Goal: Information Seeking & Learning: Learn about a topic

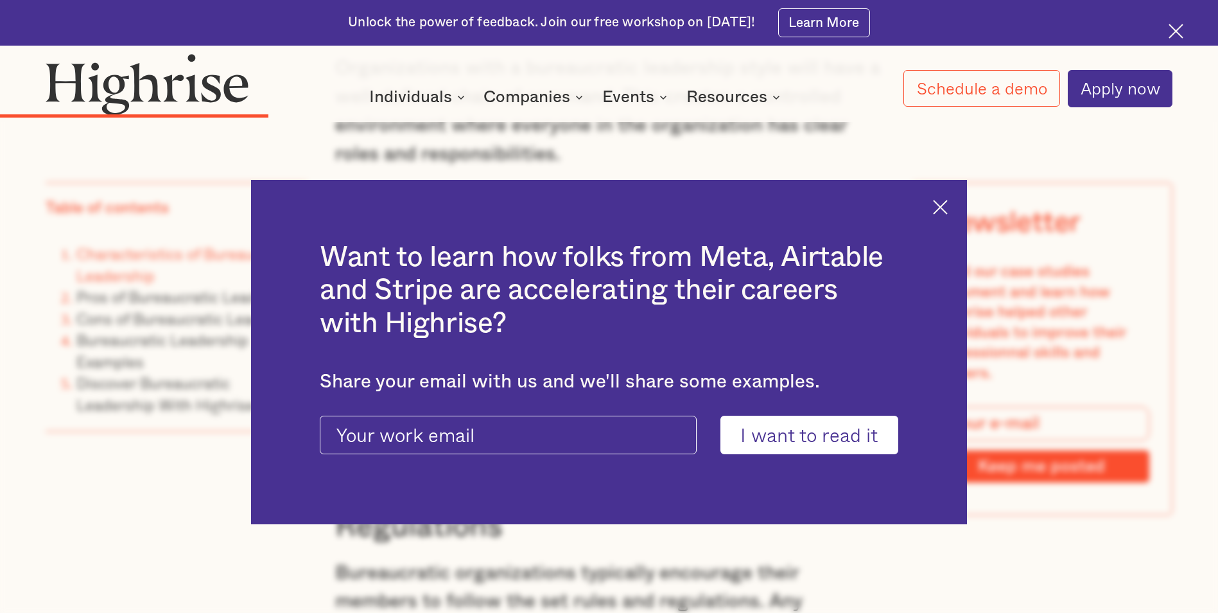
scroll to position [3725, 0]
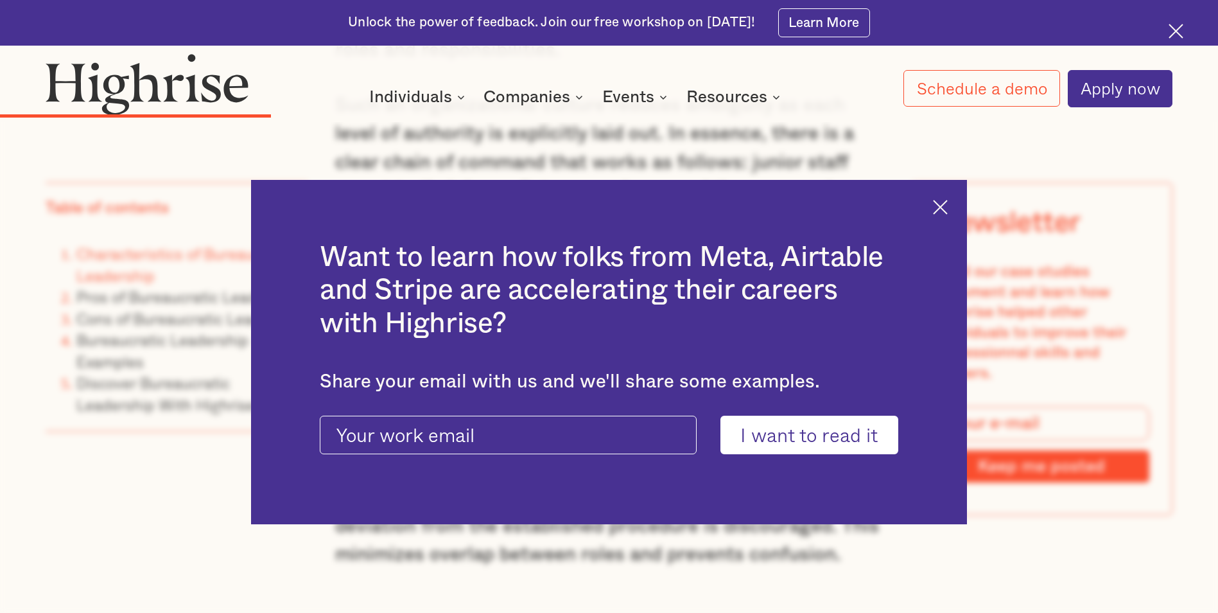
click at [948, 211] on img at bounding box center [940, 207] width 15 height 15
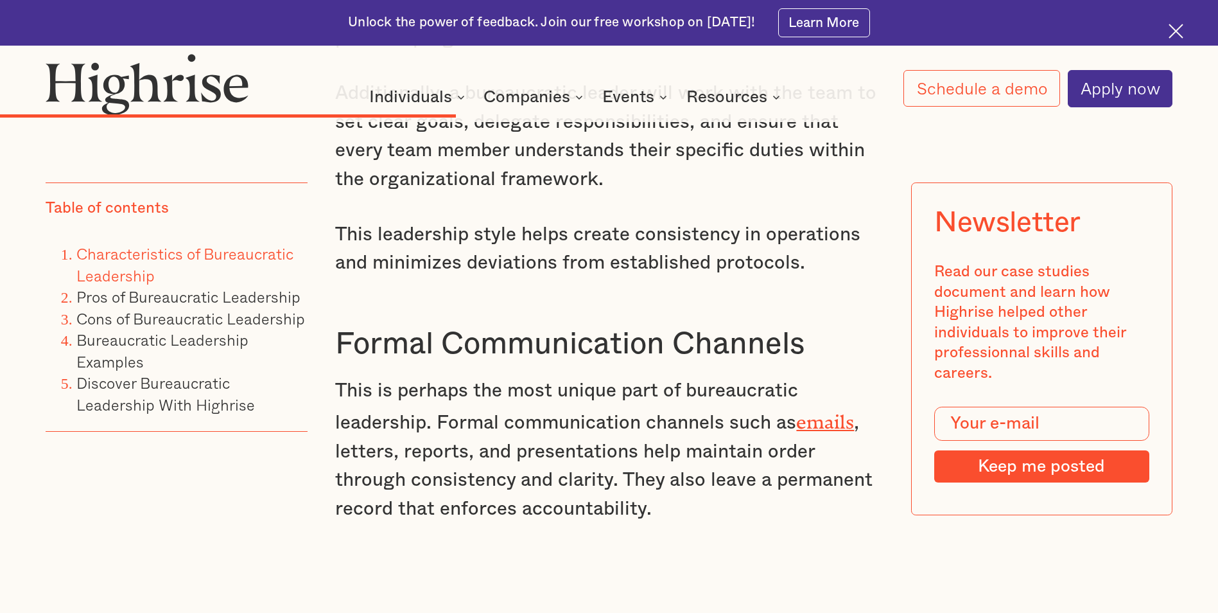
scroll to position [5587, 0]
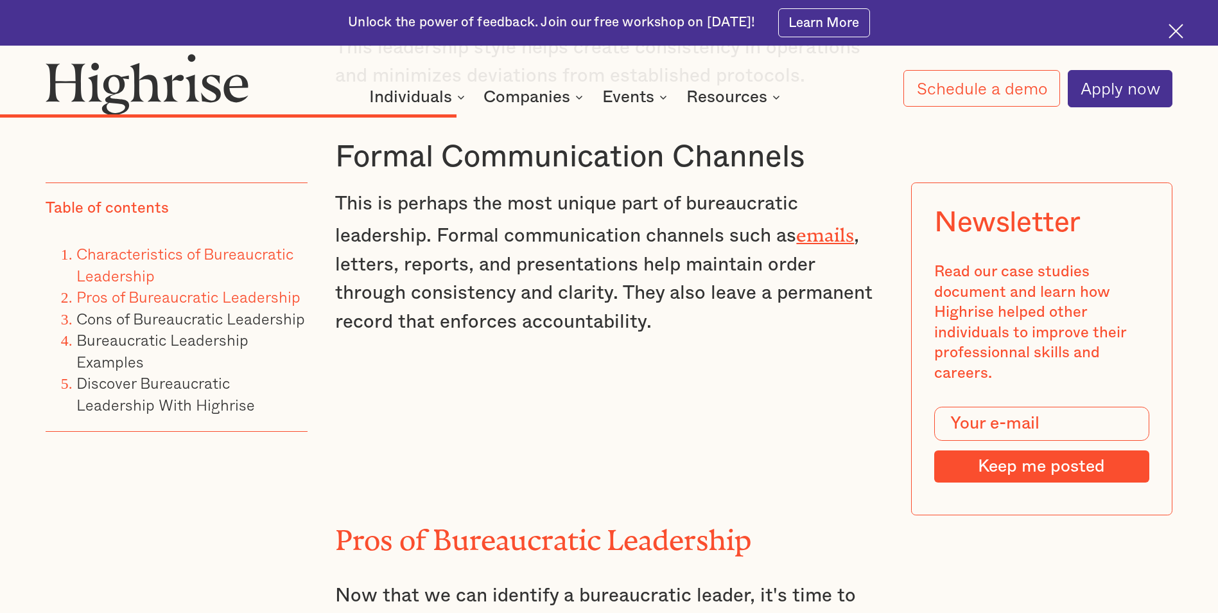
click at [195, 295] on link "Pros of Bureaucratic Leadership" at bounding box center [188, 296] width 224 height 24
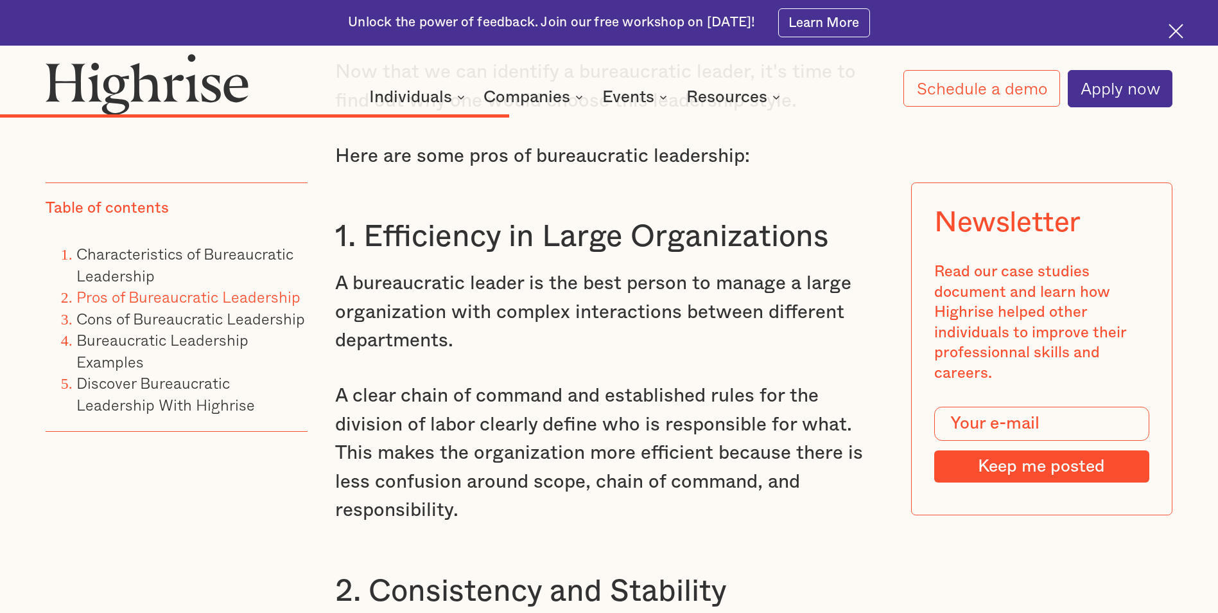
scroll to position [6133, 0]
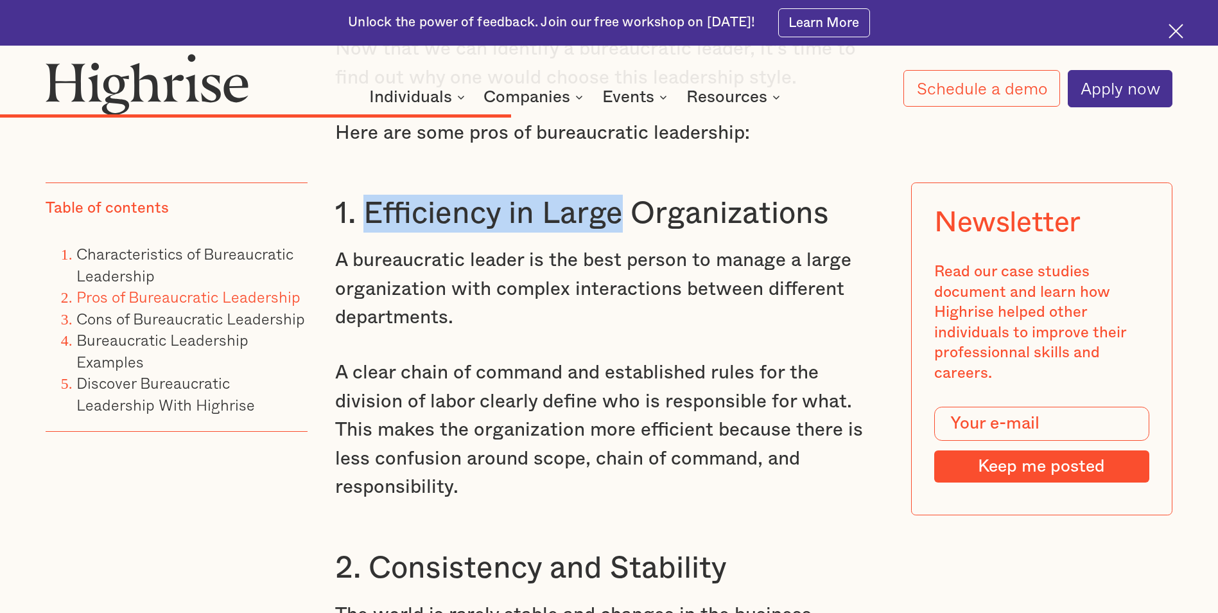
drag, startPoint x: 362, startPoint y: 249, endPoint x: 622, endPoint y: 249, distance: 260.7
click at [622, 232] on h3 "1. Efficiency in Large Organizations" at bounding box center [608, 214] width 547 height 38
copy h3 "Efficiency in Large"
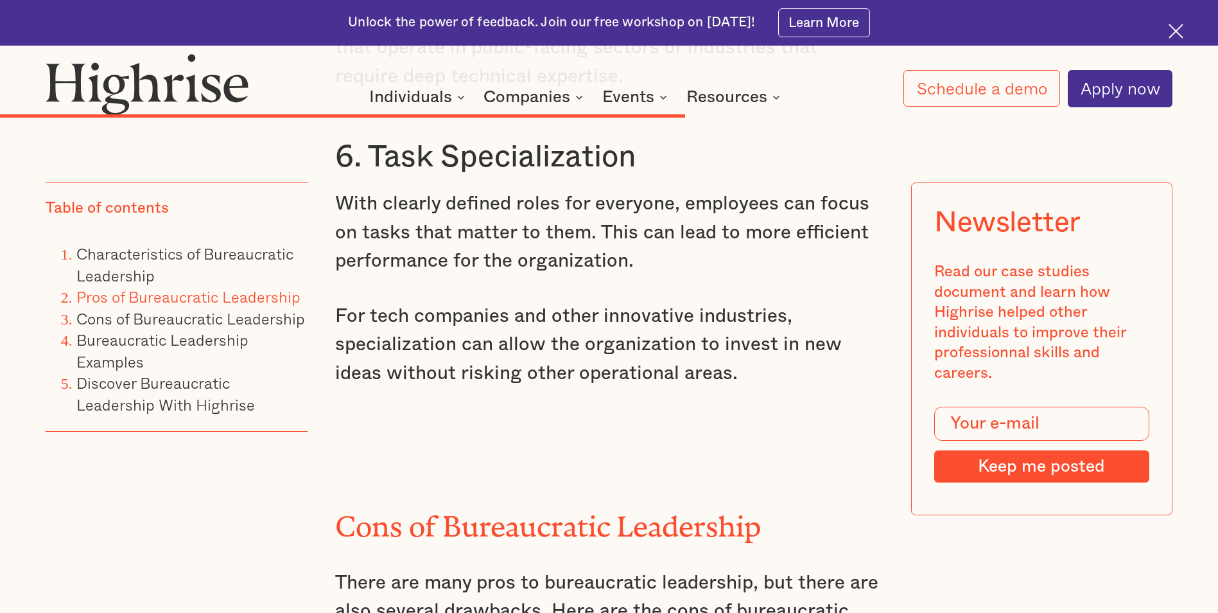
scroll to position [7803, 0]
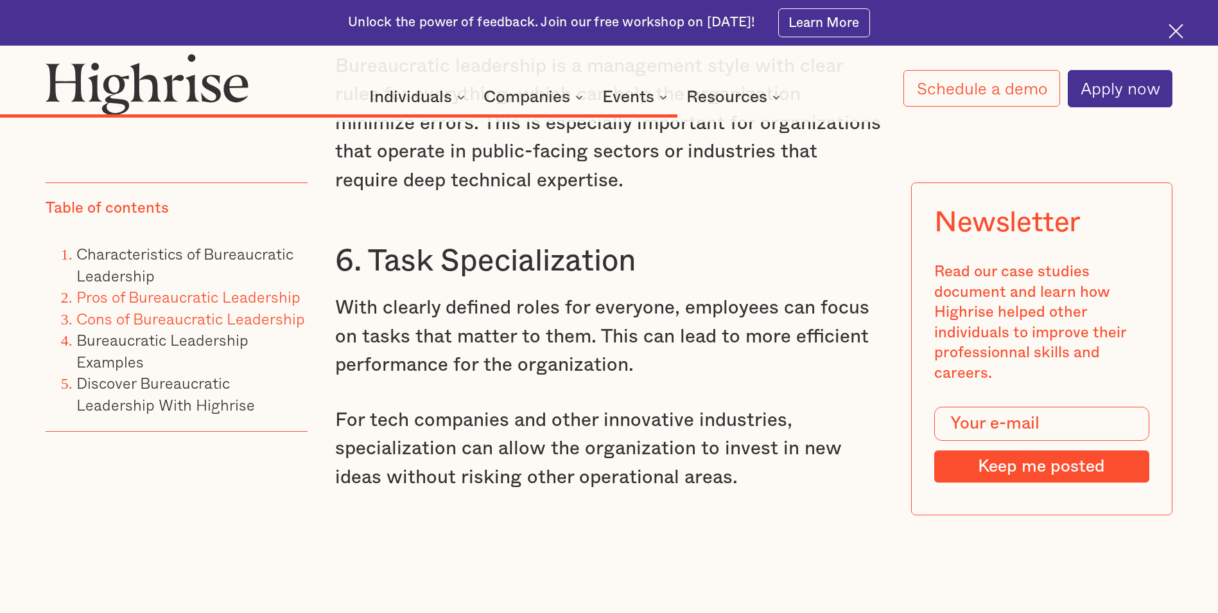
click at [208, 322] on link "Cons of Bureaucratic Leadership" at bounding box center [190, 318] width 229 height 24
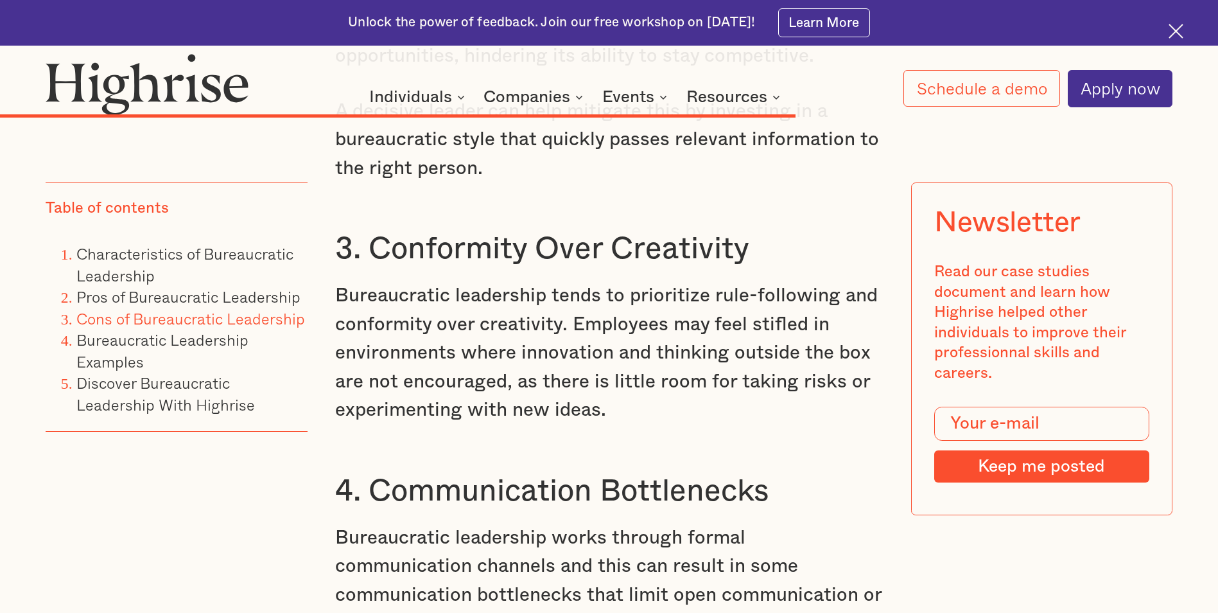
scroll to position [8996, 0]
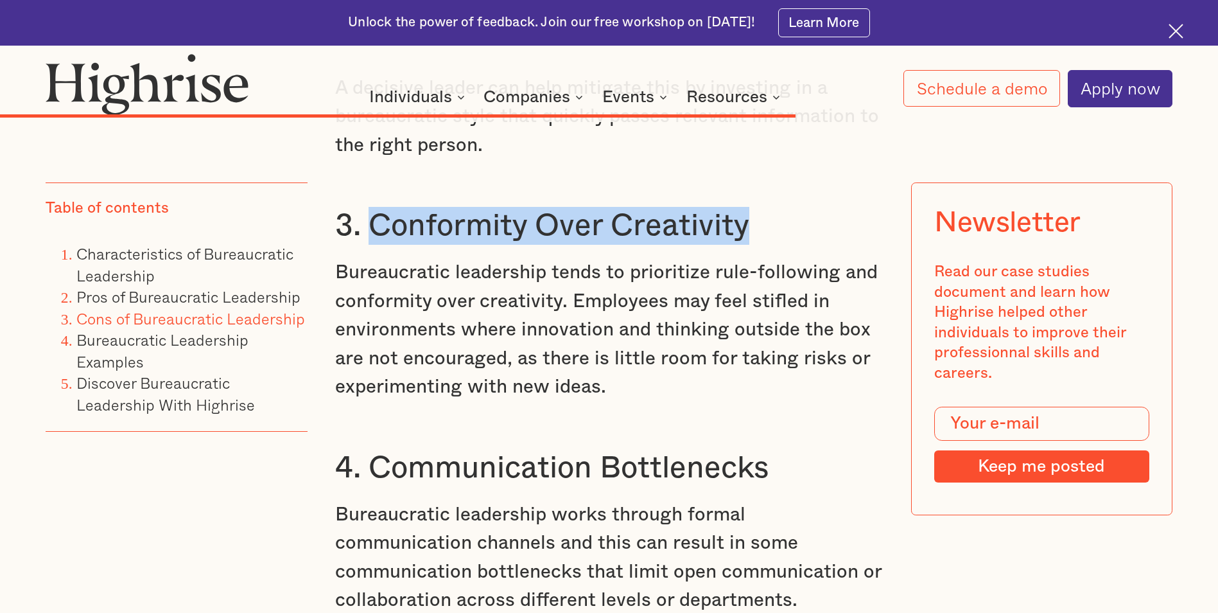
drag, startPoint x: 376, startPoint y: 284, endPoint x: 747, endPoint y: 293, distance: 371.9
click at [747, 245] on h3 "3. Conformity Over Creativity" at bounding box center [608, 226] width 547 height 38
copy h3 "Conformity Over Creativity"
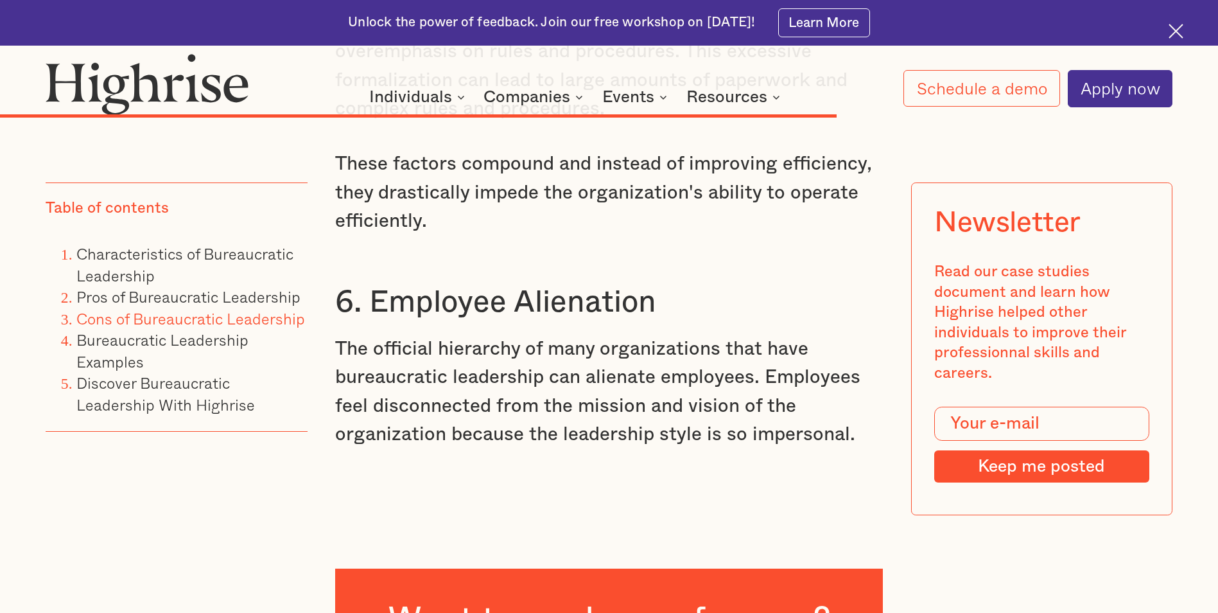
scroll to position [9702, 0]
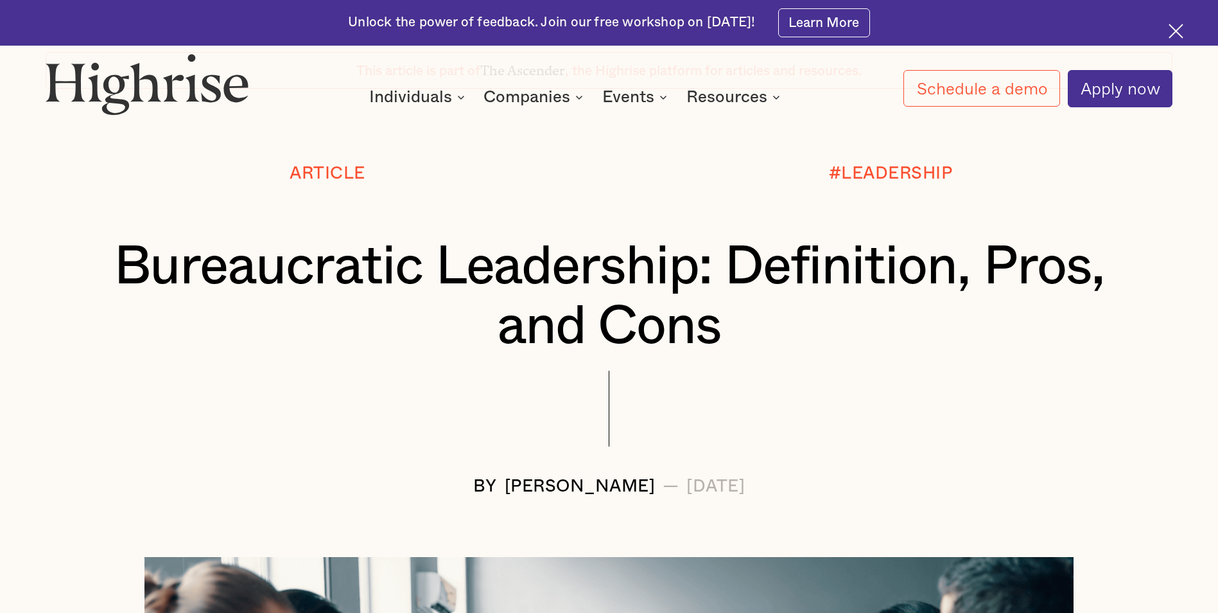
scroll to position [82, 0]
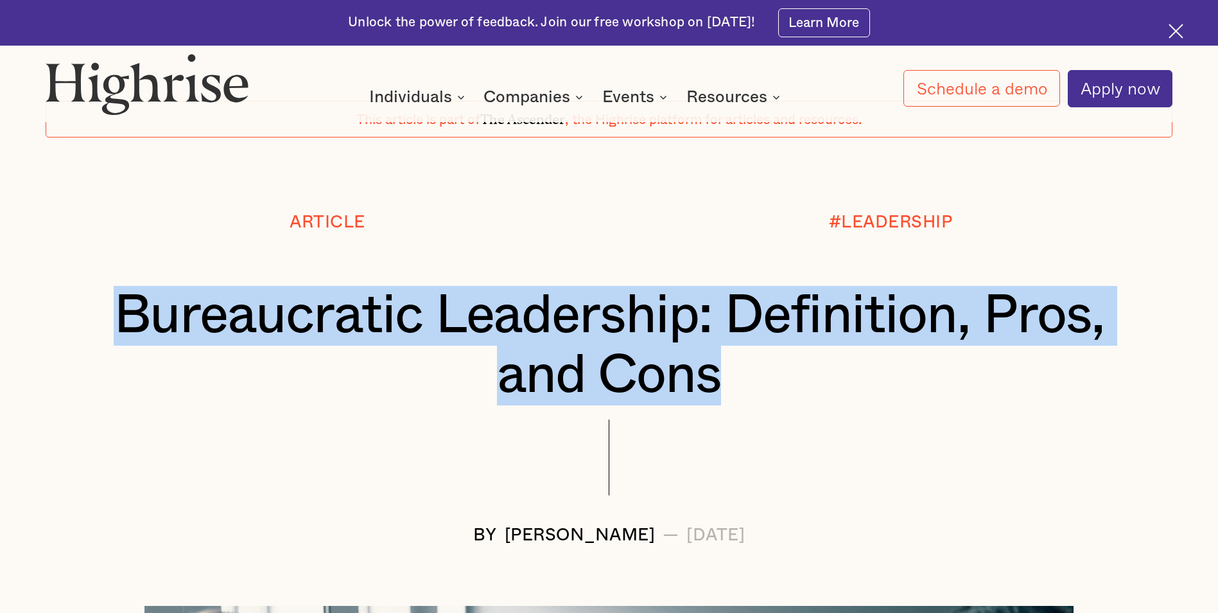
drag, startPoint x: 718, startPoint y: 402, endPoint x: 123, endPoint y: 349, distance: 597.0
click at [123, 349] on h1 "Bureaucratic Leadership: Definition, Pros, and Cons" at bounding box center [608, 345] width 1033 height 119
copy h1 "Bureaucratic Leadership: Definition, Pros, and Cons"
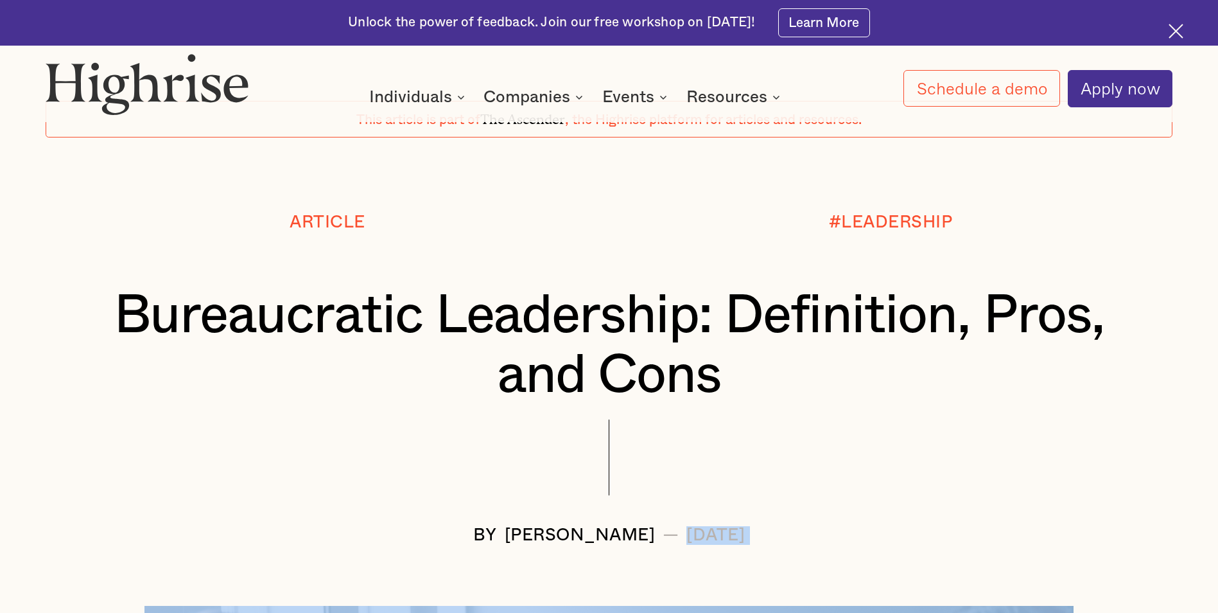
drag, startPoint x: 636, startPoint y: 538, endPoint x: 834, endPoint y: 548, distance: 198.1
copy div "[DATE]"
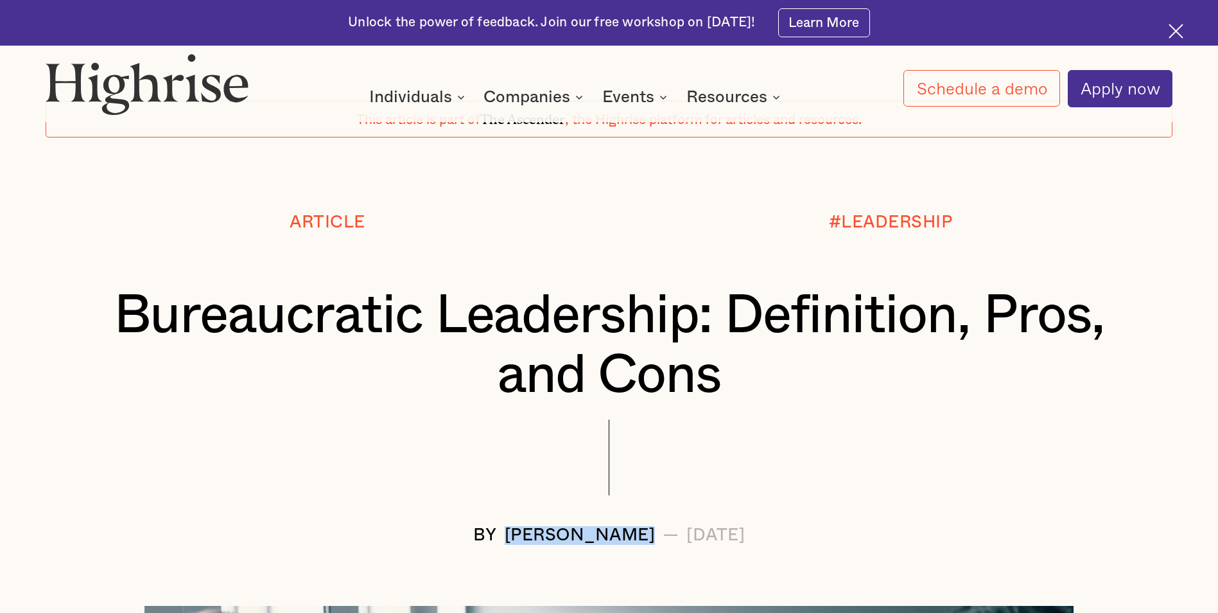
drag, startPoint x: 597, startPoint y: 539, endPoint x: 446, endPoint y: 543, distance: 151.6
click at [505, 543] on div "[PERSON_NAME]" at bounding box center [580, 535] width 151 height 19
copy div "[PERSON_NAME]"
